Goal: Entertainment & Leisure: Browse casually

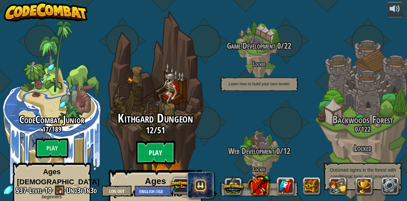
click at [162, 141] on btn "Play" at bounding box center [155, 153] width 39 height 24
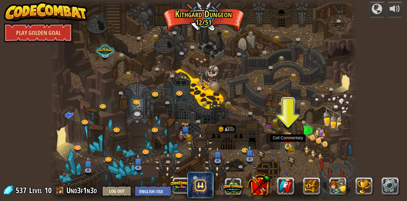
click at [289, 145] on img at bounding box center [287, 139] width 7 height 16
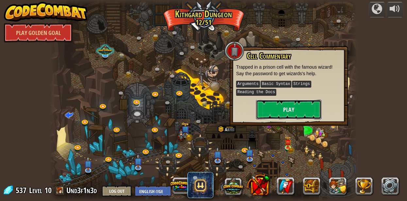
click at [285, 112] on button "Play" at bounding box center [288, 110] width 65 height 20
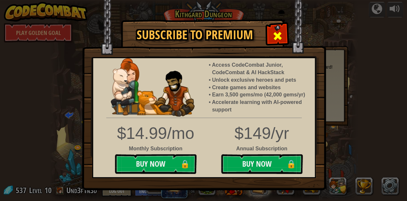
click at [276, 32] on span at bounding box center [277, 36] width 10 height 10
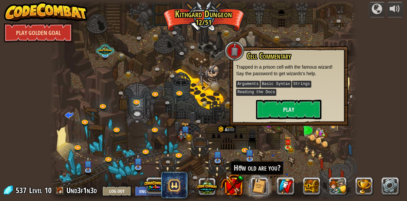
click at [39, 33] on link "Play Golden Goal" at bounding box center [38, 33] width 69 height 20
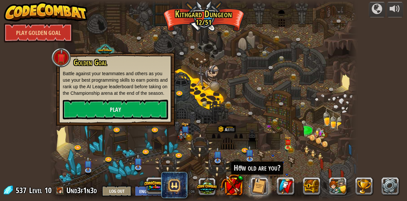
click at [251, 86] on div at bounding box center [204, 100] width 308 height 201
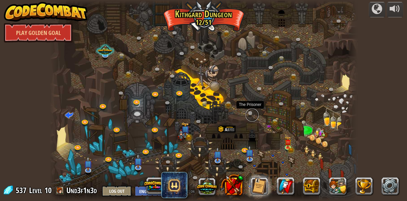
click at [252, 112] on link at bounding box center [252, 115] width 13 height 13
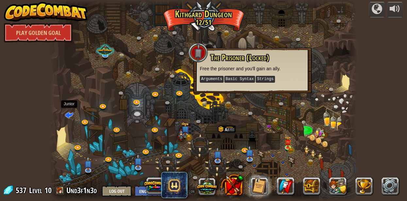
click at [71, 112] on span at bounding box center [69, 115] width 8 height 8
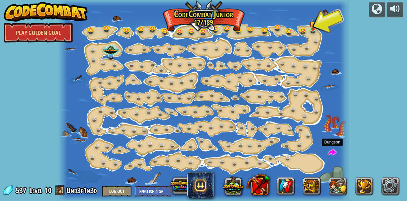
click at [330, 153] on span at bounding box center [332, 153] width 8 height 8
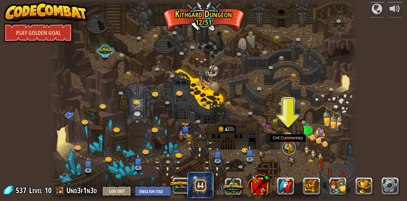
click at [288, 148] on link at bounding box center [288, 147] width 13 height 13
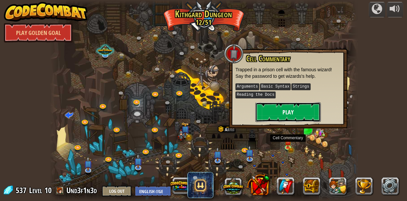
click at [282, 111] on button "Play" at bounding box center [287, 112] width 65 height 20
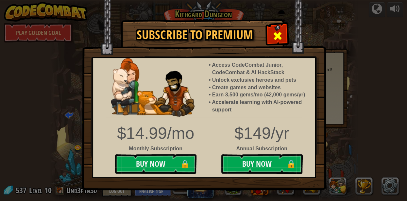
click at [274, 28] on div at bounding box center [277, 35] width 21 height 21
